Goal: Browse casually: Explore the website without a specific task or goal

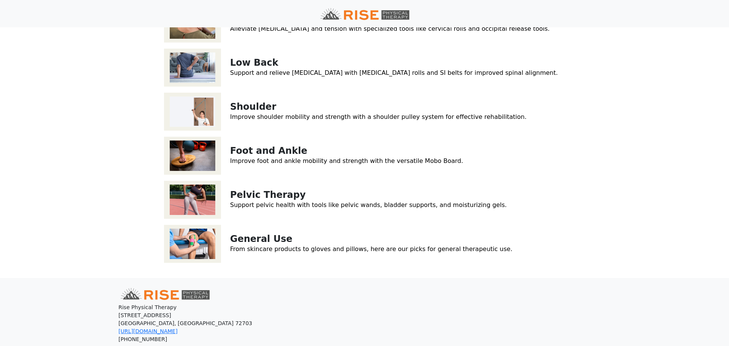
scroll to position [209, 0]
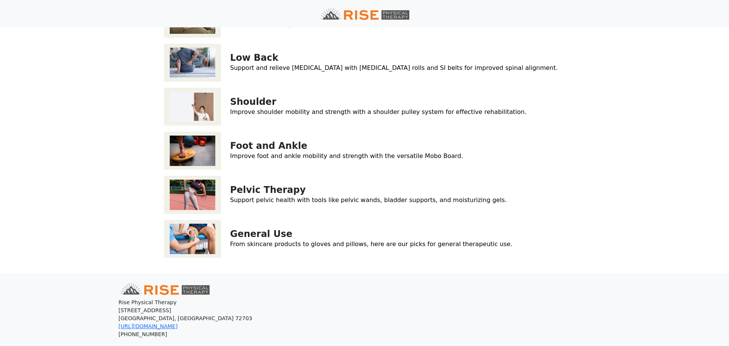
click at [195, 247] on img at bounding box center [192, 239] width 57 height 38
click at [197, 197] on img at bounding box center [192, 195] width 57 height 38
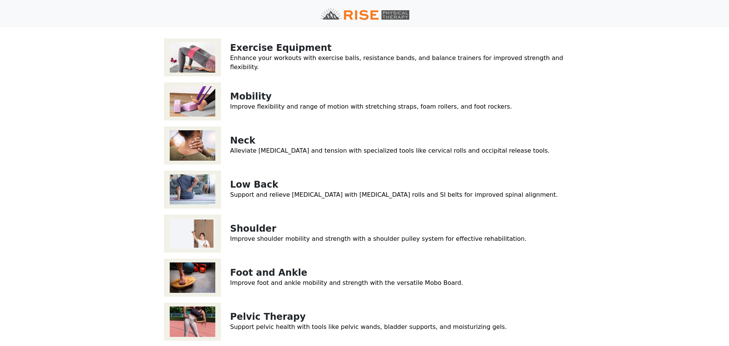
scroll to position [79, 0]
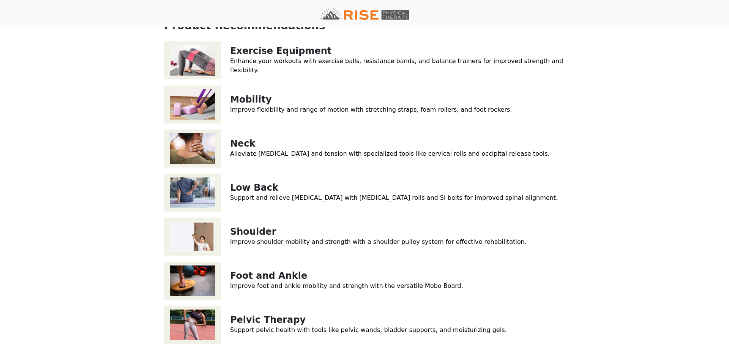
click at [186, 105] on img at bounding box center [192, 104] width 57 height 38
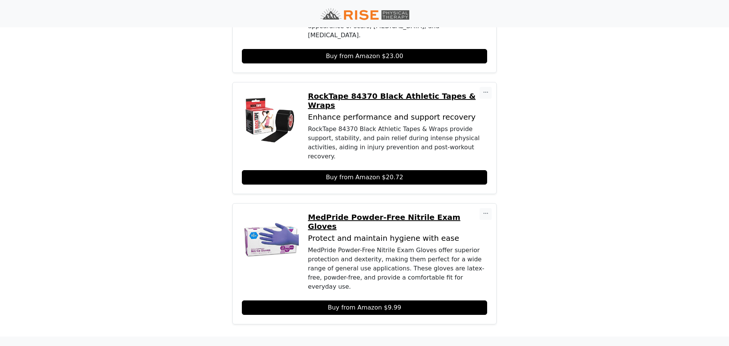
scroll to position [585, 0]
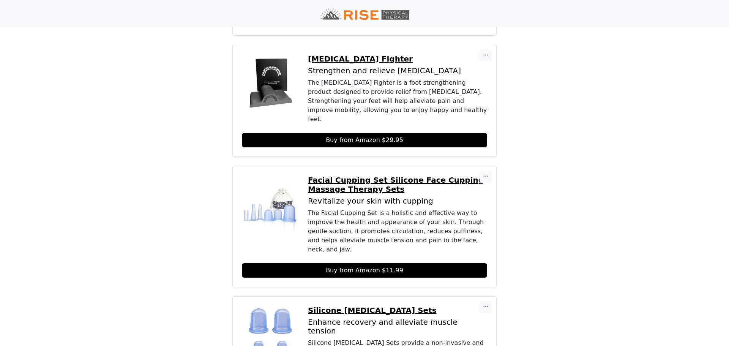
scroll to position [626, 0]
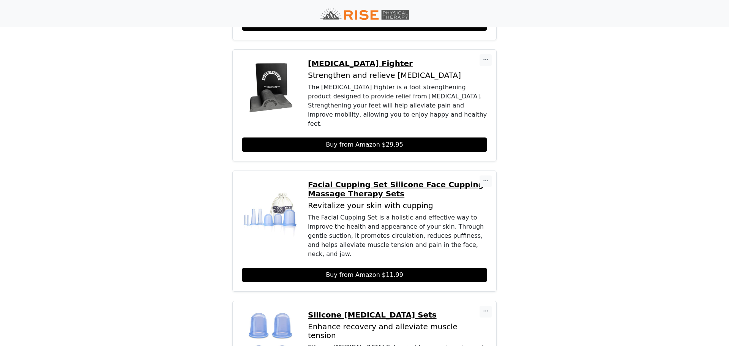
click at [325, 180] on p "Facial Cupping Set Silicone Face Cupping Massage Therapy Sets" at bounding box center [397, 189] width 179 height 18
click at [272, 310] on img at bounding box center [270, 338] width 57 height 57
click at [353, 310] on p "Silicone Cupping Therapy Sets" at bounding box center [397, 314] width 179 height 9
